Goal: Task Accomplishment & Management: Use online tool/utility

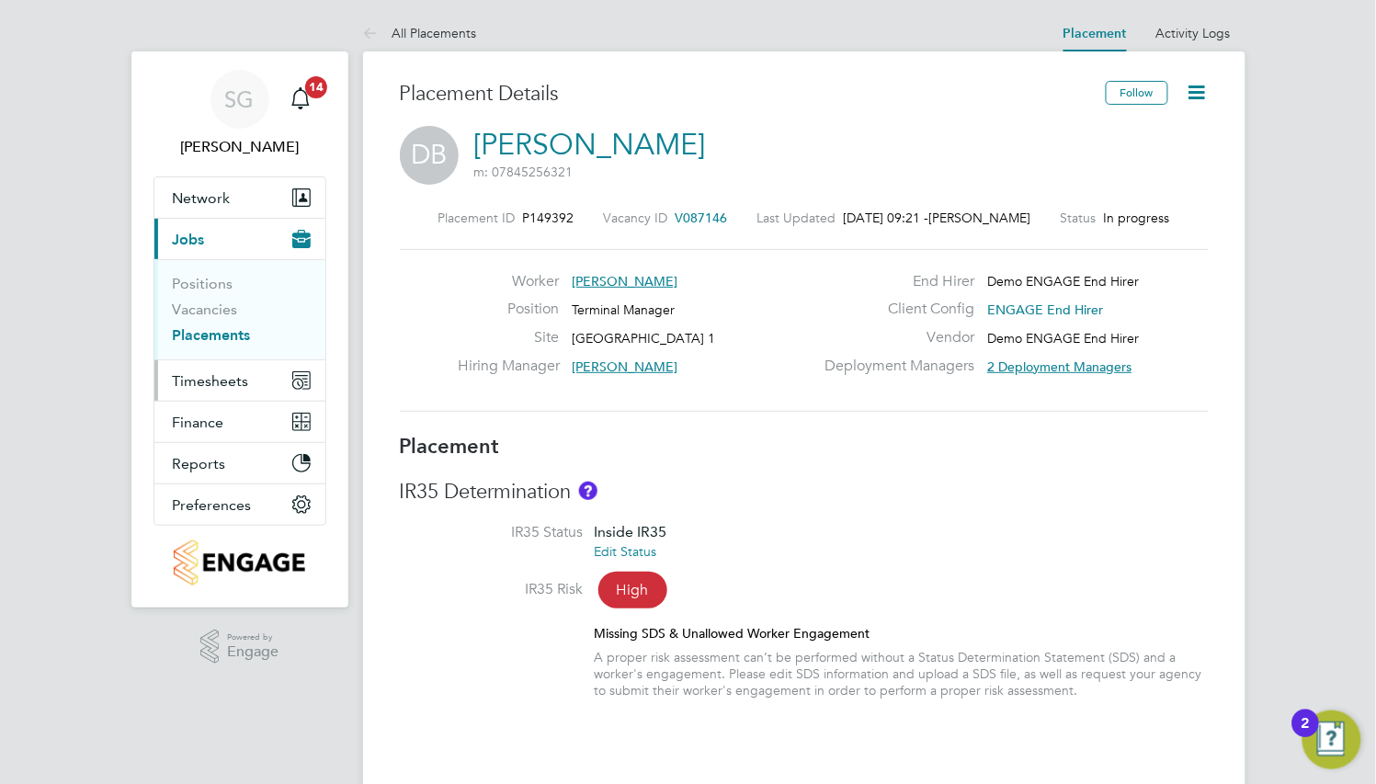
click at [198, 385] on span "Timesheets" at bounding box center [211, 380] width 76 height 17
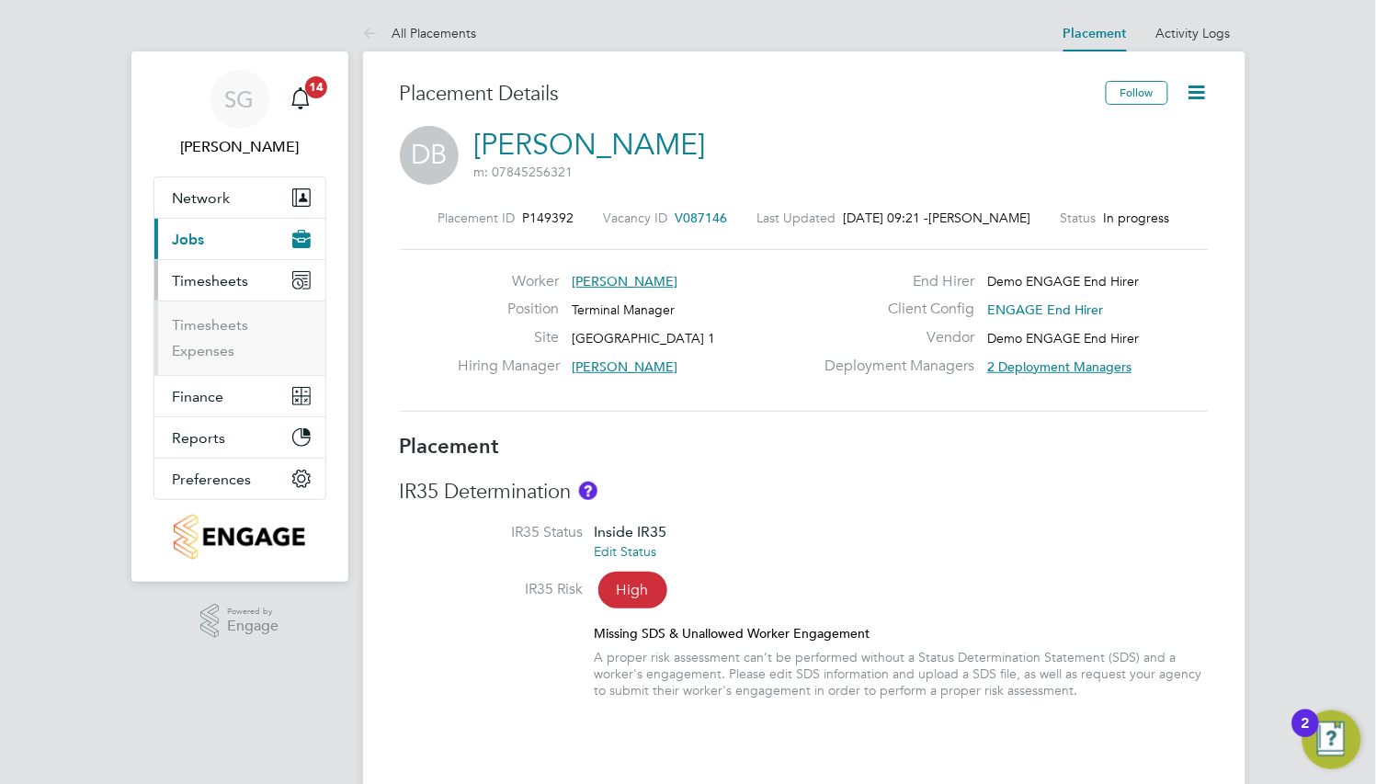
click at [230, 337] on li "Timesheets" at bounding box center [242, 329] width 138 height 26
click at [230, 330] on link "Timesheets" at bounding box center [211, 324] width 76 height 17
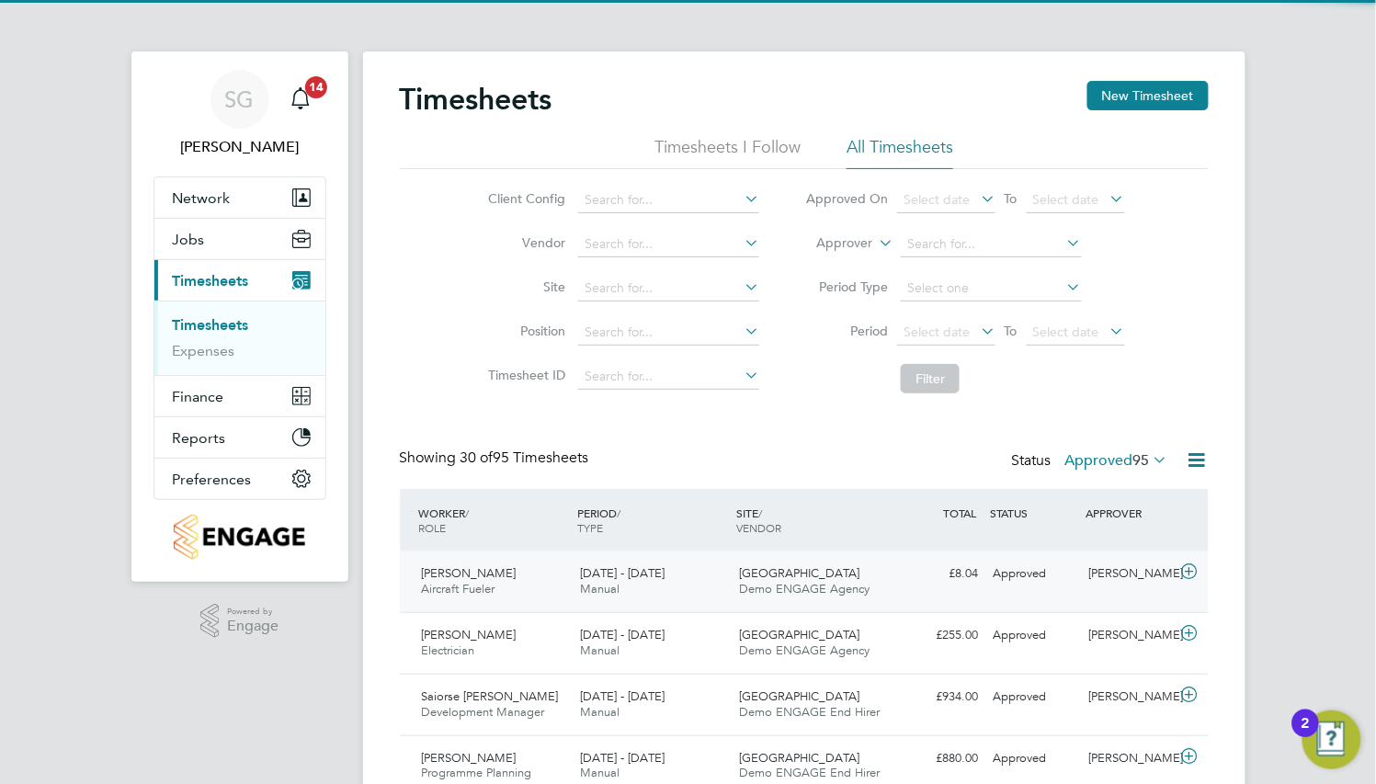
click at [787, 565] on span "[GEOGRAPHIC_DATA]" at bounding box center [799, 573] width 120 height 16
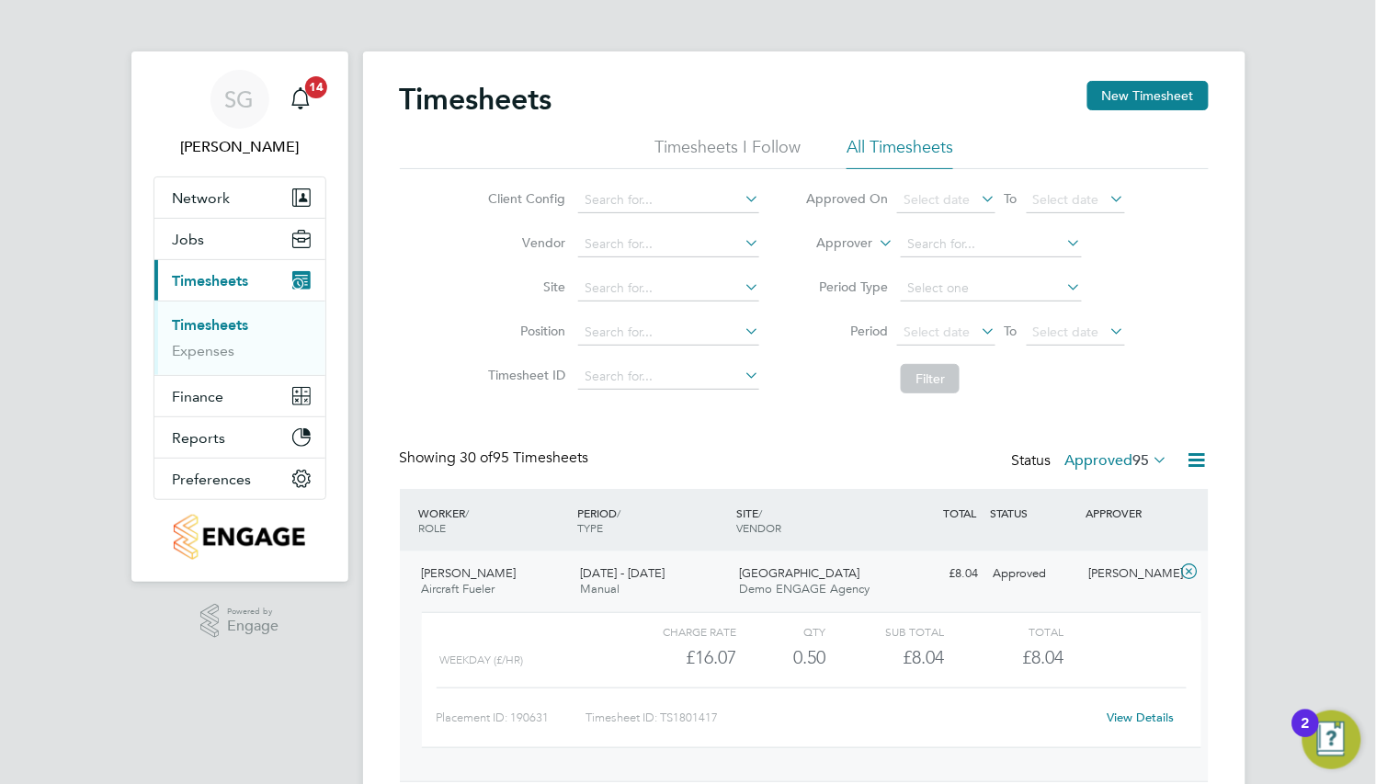
click at [1145, 724] on link "View Details" at bounding box center [1141, 718] width 67 height 16
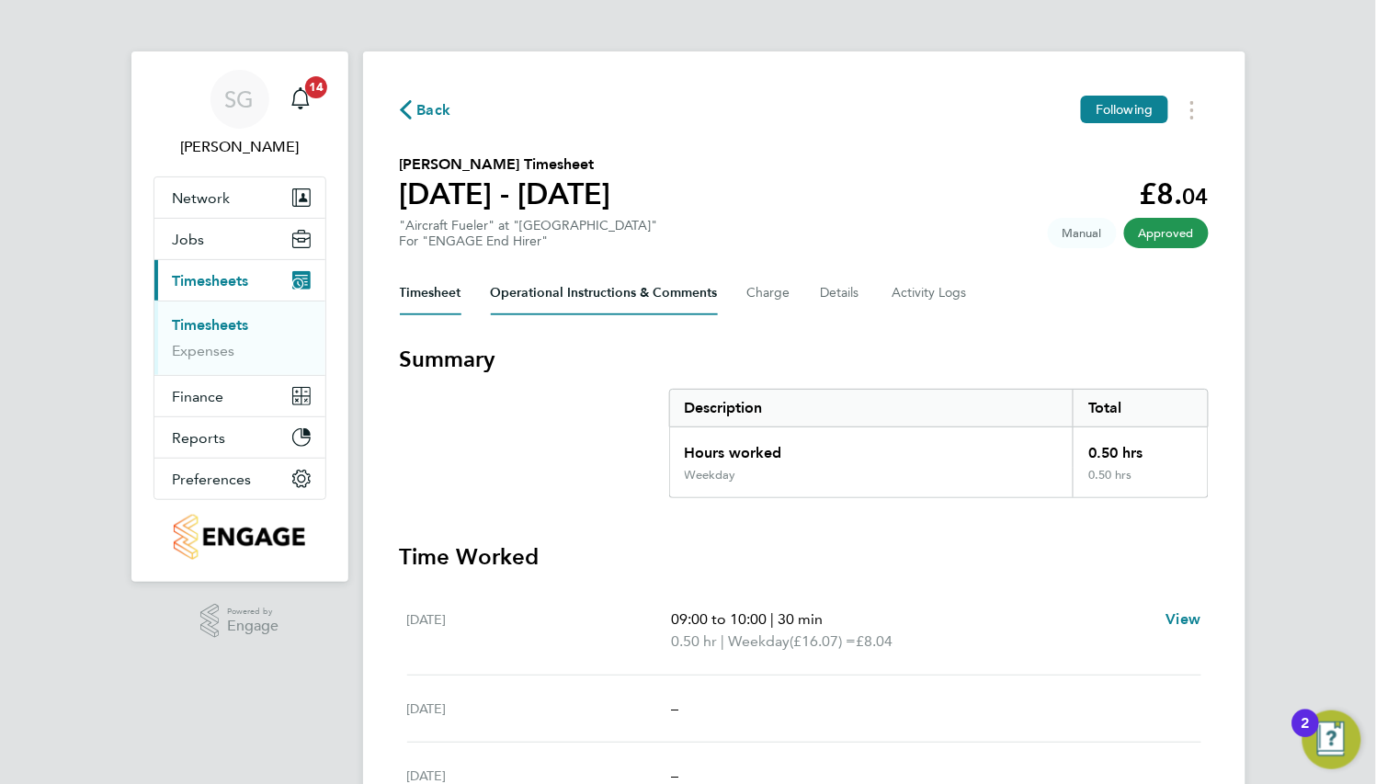
click at [680, 306] on Comments-tab "Operational Instructions & Comments" at bounding box center [604, 293] width 227 height 44
